Goal: Information Seeking & Learning: Compare options

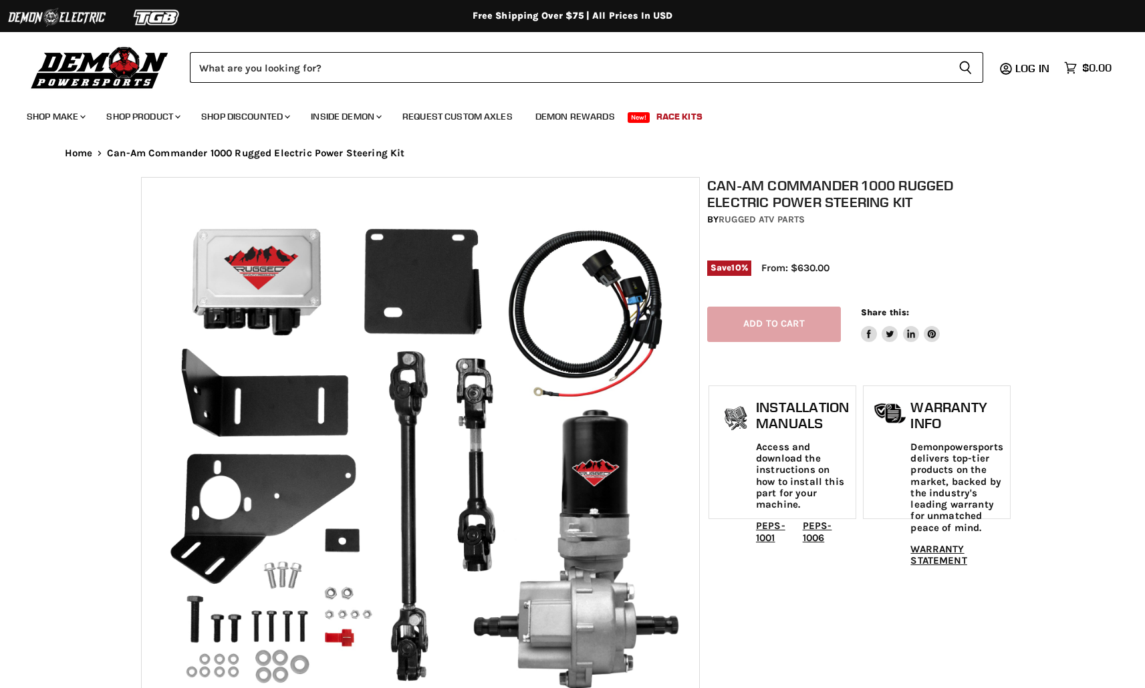
select select "******"
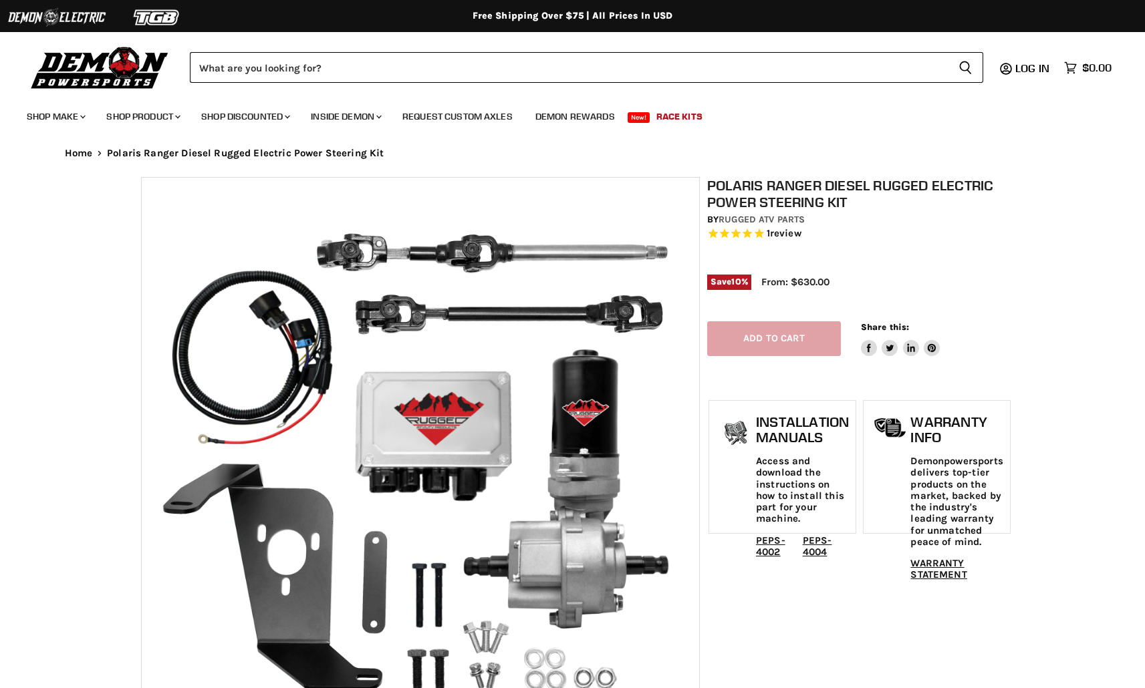
select select "******"
